Goal: Task Accomplishment & Management: Use online tool/utility

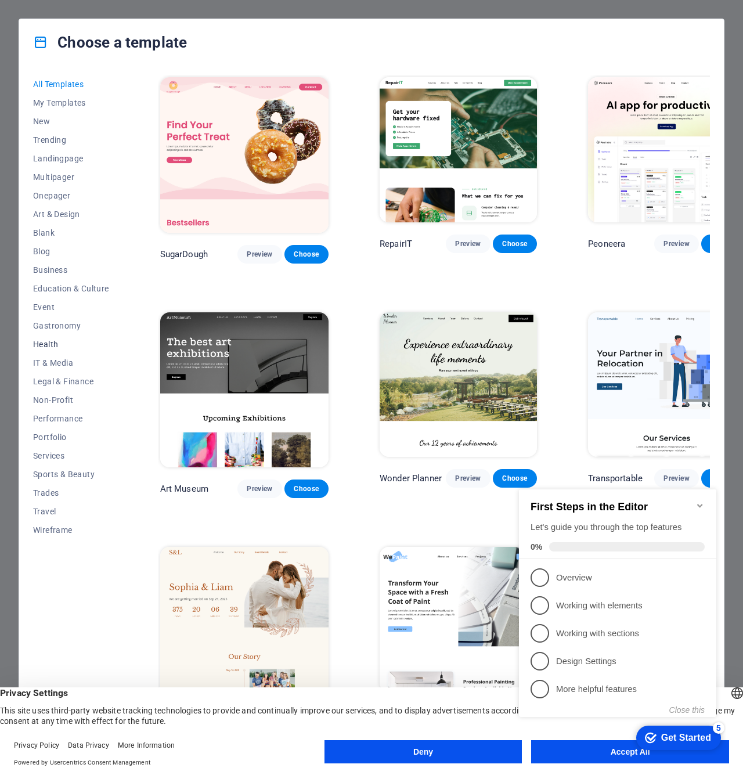
click at [51, 348] on span "Health" at bounding box center [71, 344] width 76 height 9
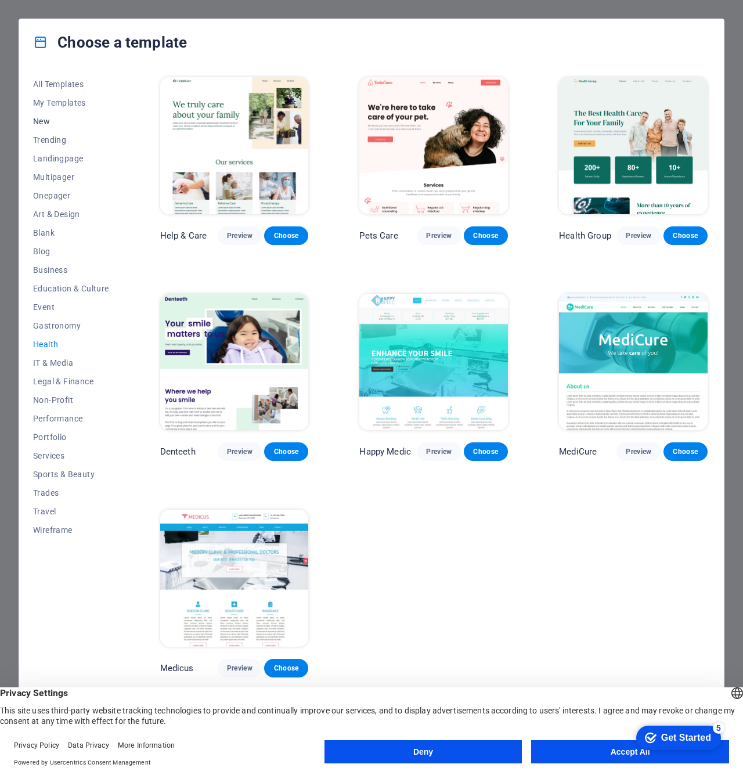
click at [45, 121] on span "New" at bounding box center [71, 121] width 76 height 9
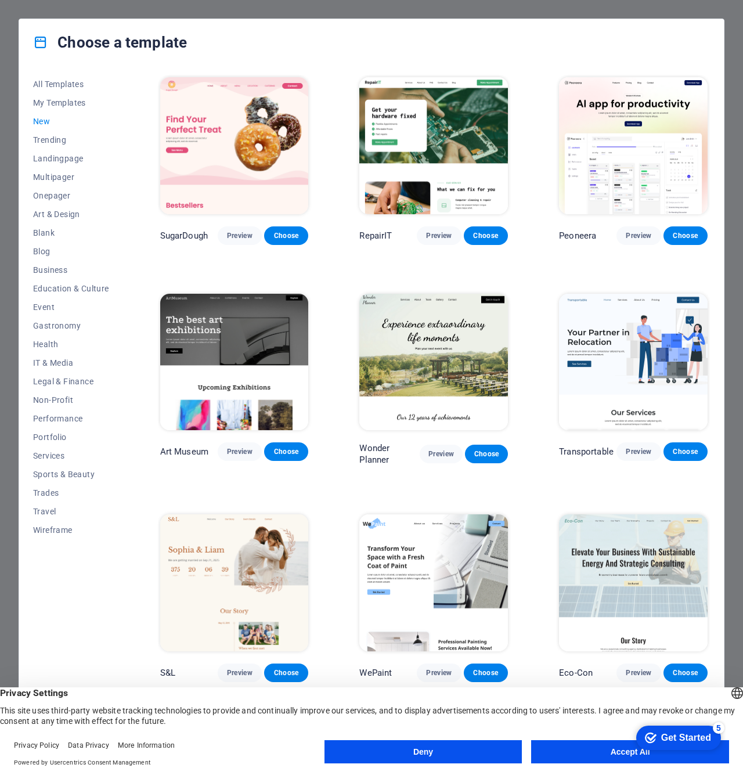
click at [604, 749] on button "Accept All" at bounding box center [630, 751] width 198 height 23
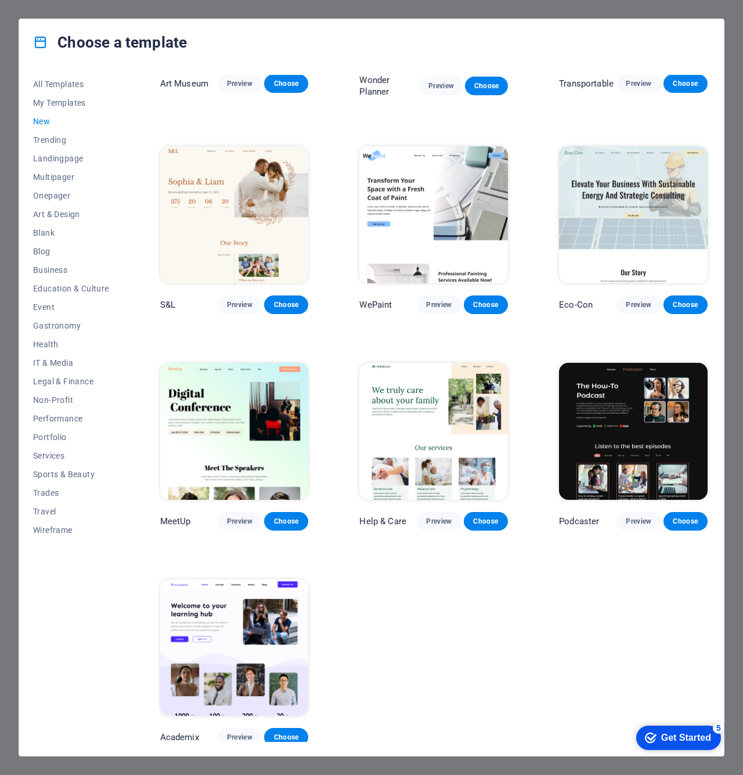
scroll to position [365, 0]
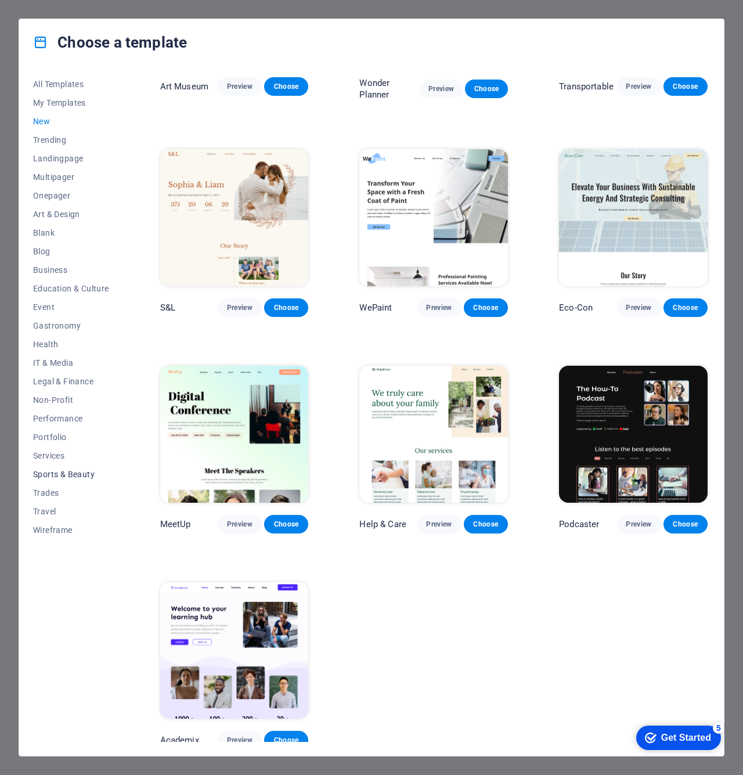
click at [56, 473] on span "Sports & Beauty" at bounding box center [71, 474] width 76 height 9
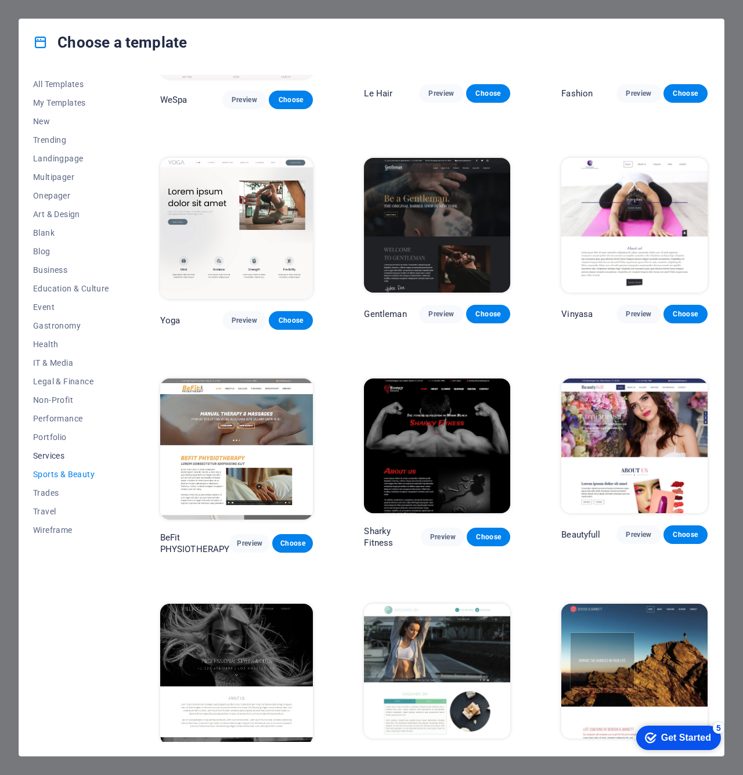
click at [45, 455] on span "Services" at bounding box center [71, 455] width 76 height 9
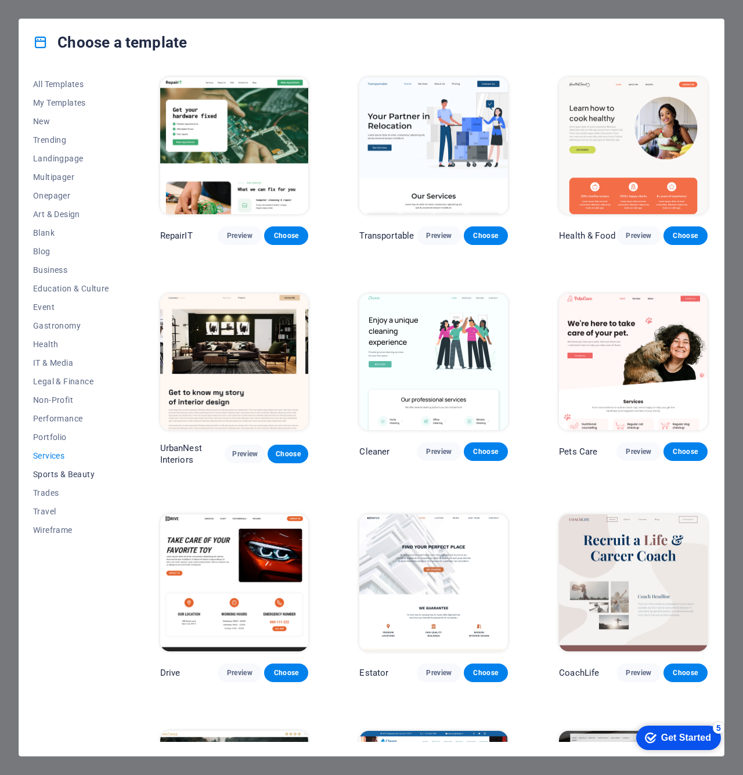
scroll to position [0, 0]
click at [73, 472] on span "Sports & Beauty" at bounding box center [71, 474] width 76 height 9
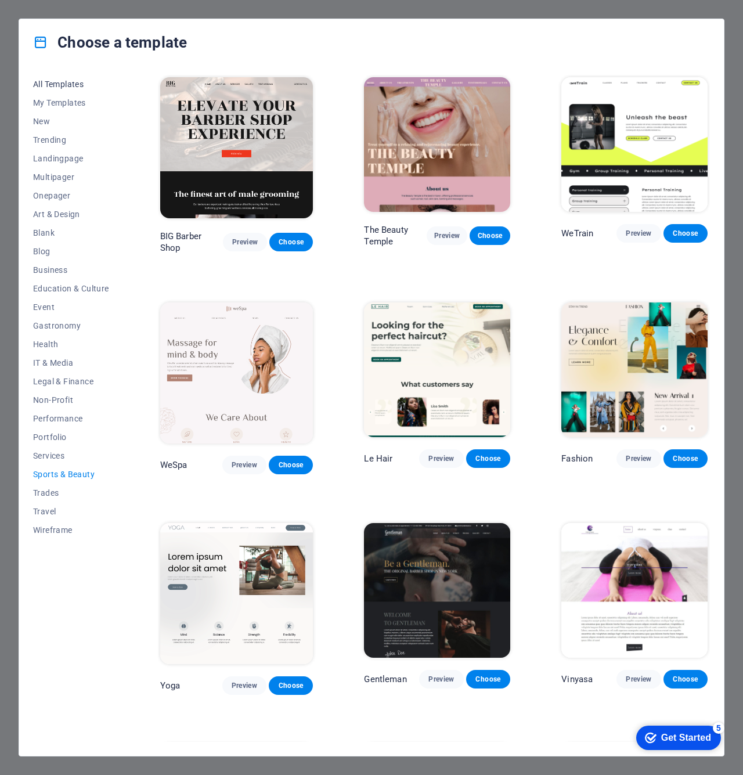
click at [55, 84] on span "All Templates" at bounding box center [71, 84] width 76 height 9
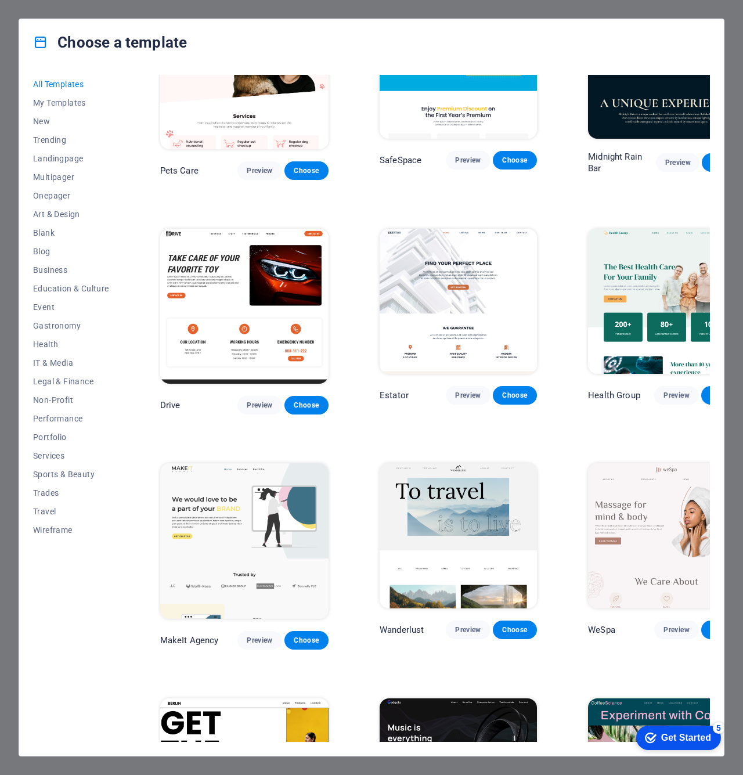
scroll to position [1959, 0]
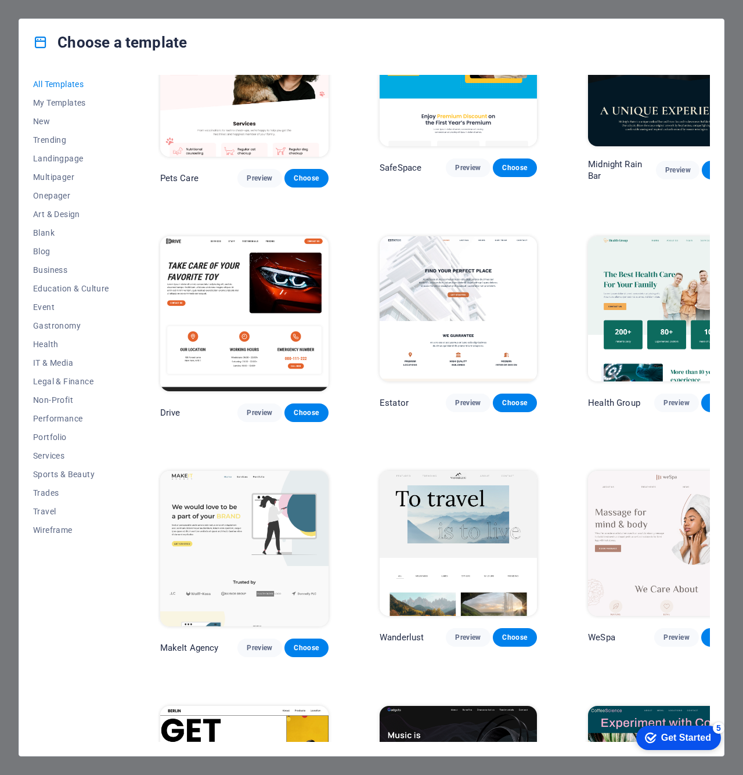
click at [606, 471] on img at bounding box center [666, 543] width 157 height 145
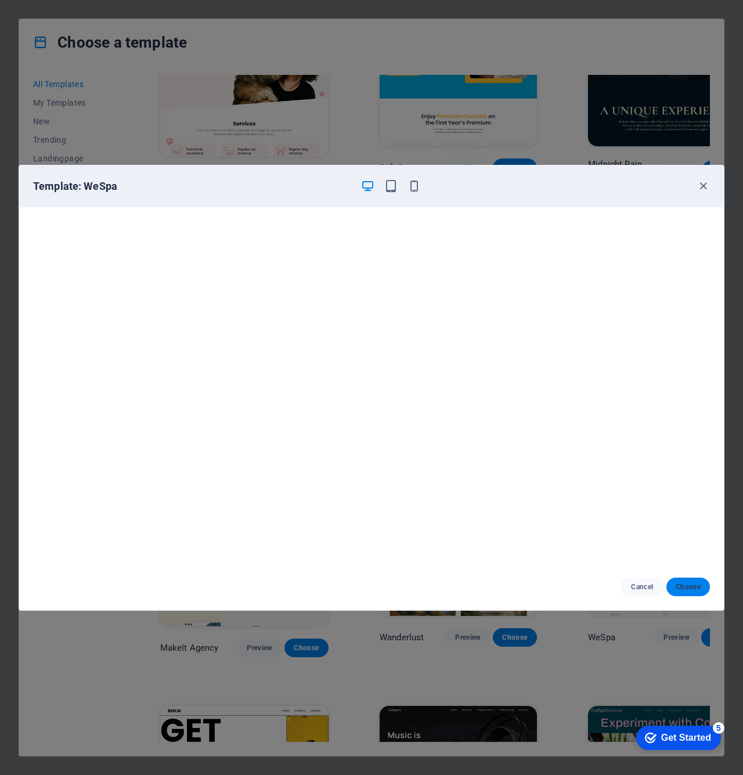
click at [681, 583] on span "Choose" at bounding box center [688, 586] width 25 height 9
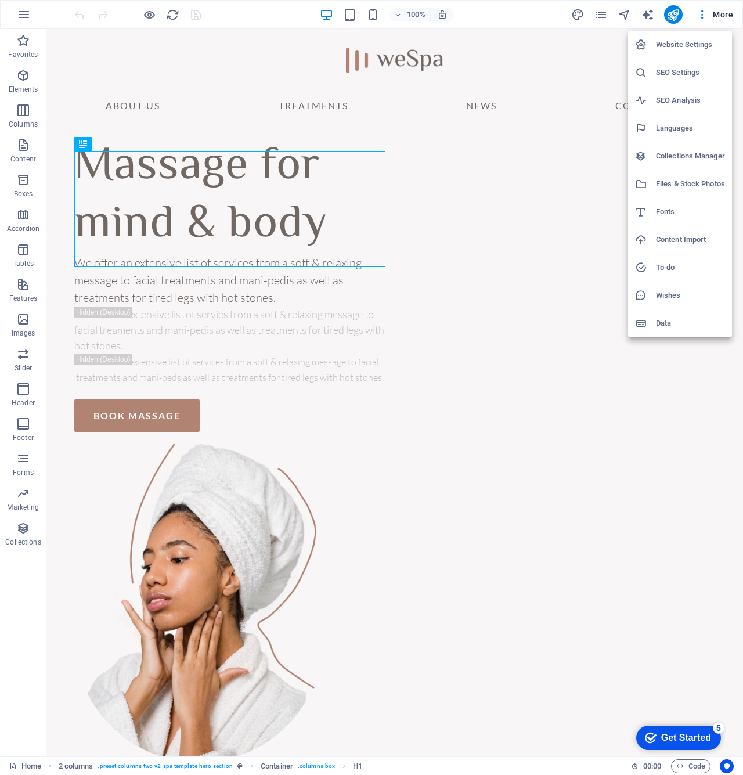
drag, startPoint x: 262, startPoint y: 51, endPoint x: 258, endPoint y: 42, distance: 8.8
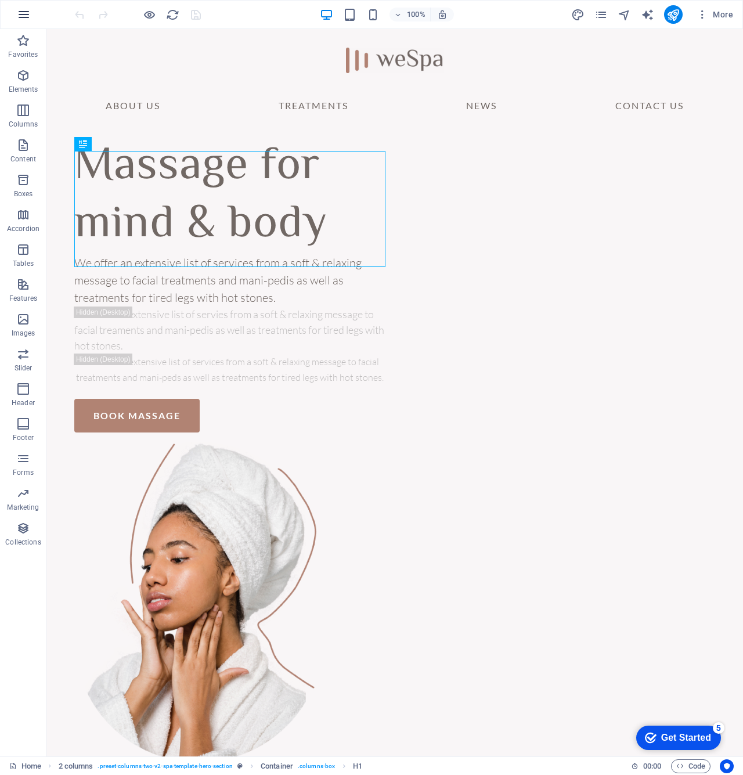
click at [0, 0] on icon "button" at bounding box center [0, 0] width 0 height 0
